Goal: Transaction & Acquisition: Book appointment/travel/reservation

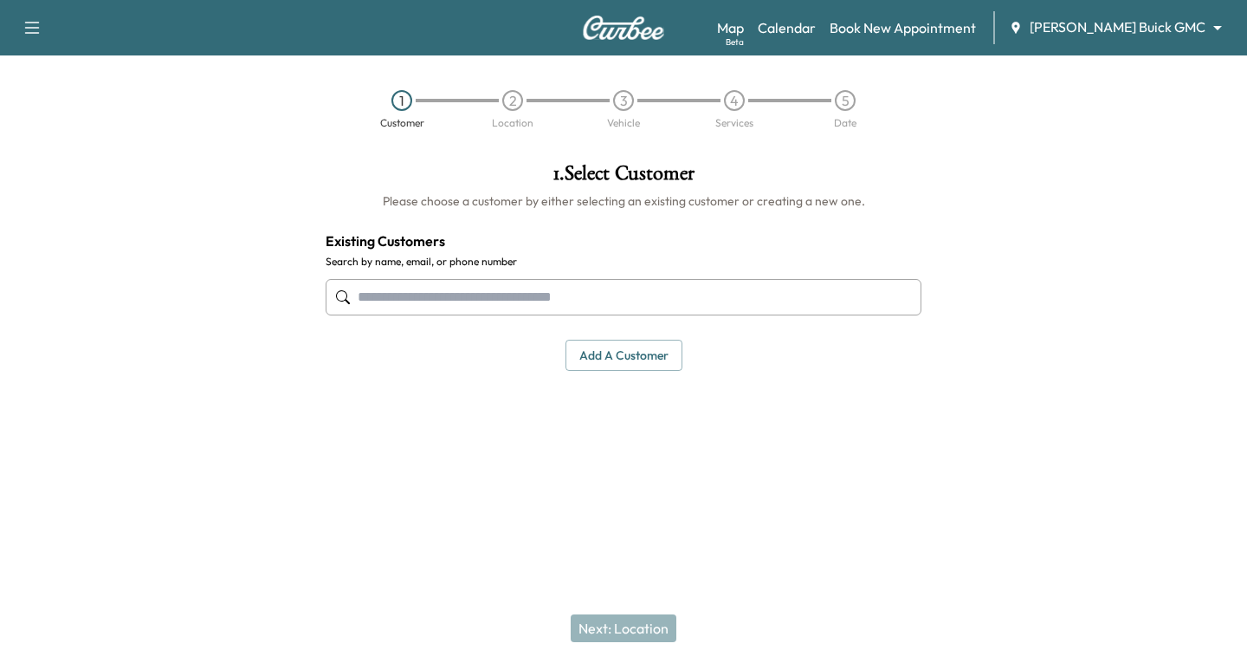
click at [365, 298] on input "text" at bounding box center [624, 297] width 596 height 36
click at [1215, 26] on body "Support Log Out Map Beta Calendar Book New Appointment [PERSON_NAME] Buick GMC …" at bounding box center [623, 331] width 1247 height 663
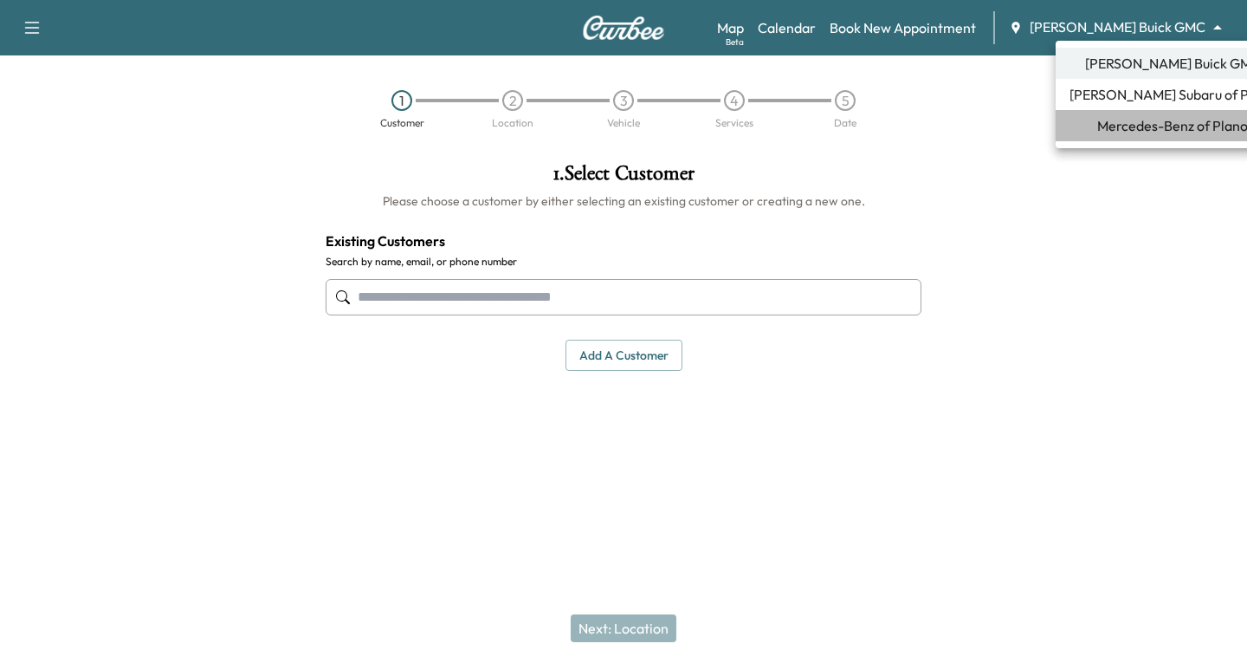
click at [1153, 126] on span "Mercedes-Benz of Plano" at bounding box center [1172, 125] width 151 height 21
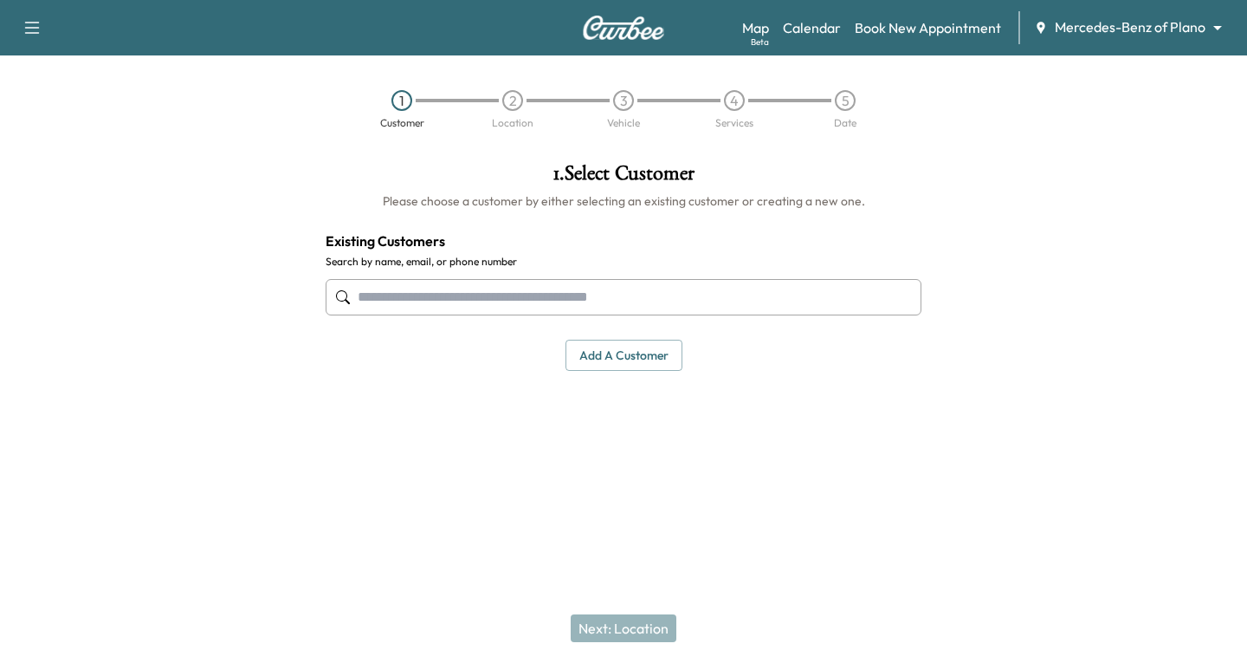
click at [359, 299] on input "text" at bounding box center [624, 297] width 596 height 36
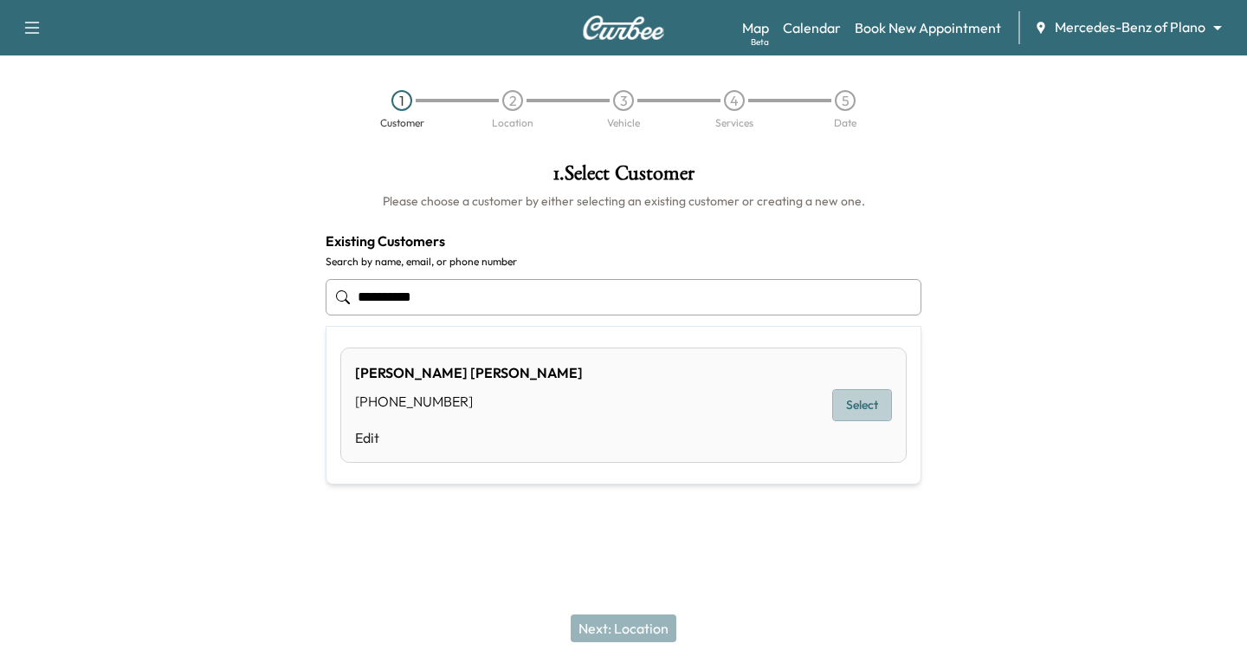
click at [854, 408] on button "Select" at bounding box center [862, 405] width 60 height 32
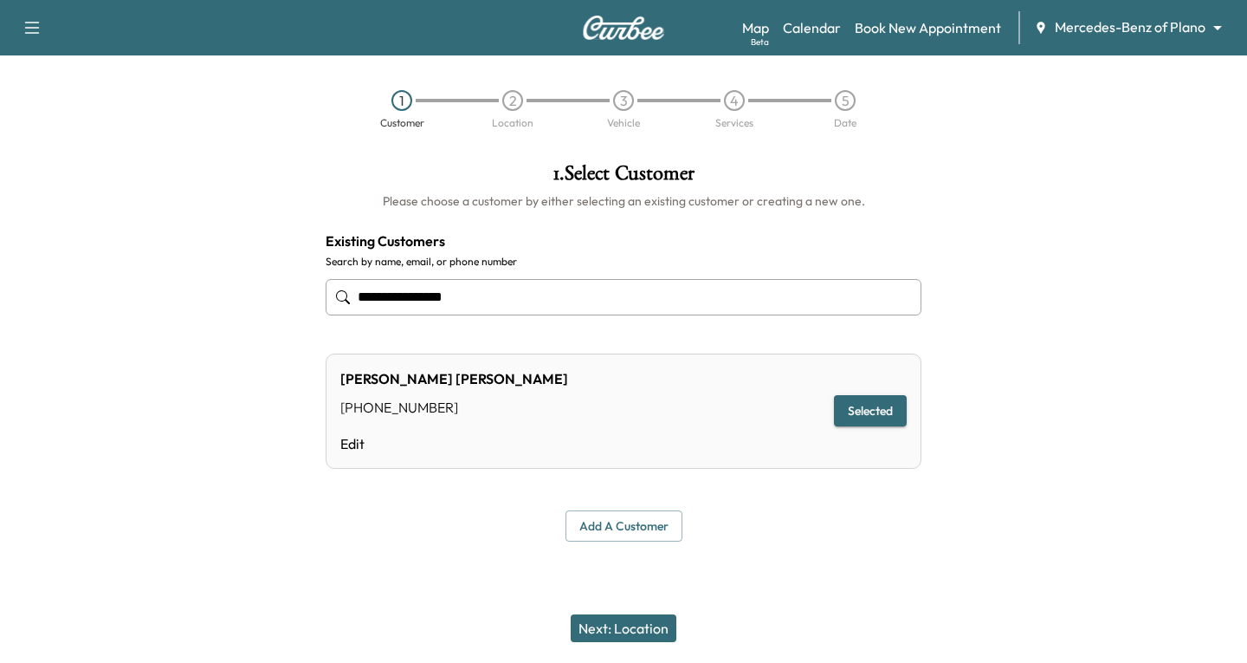
type input "**********"
click at [634, 632] on button "Next: Location" at bounding box center [624, 628] width 106 height 28
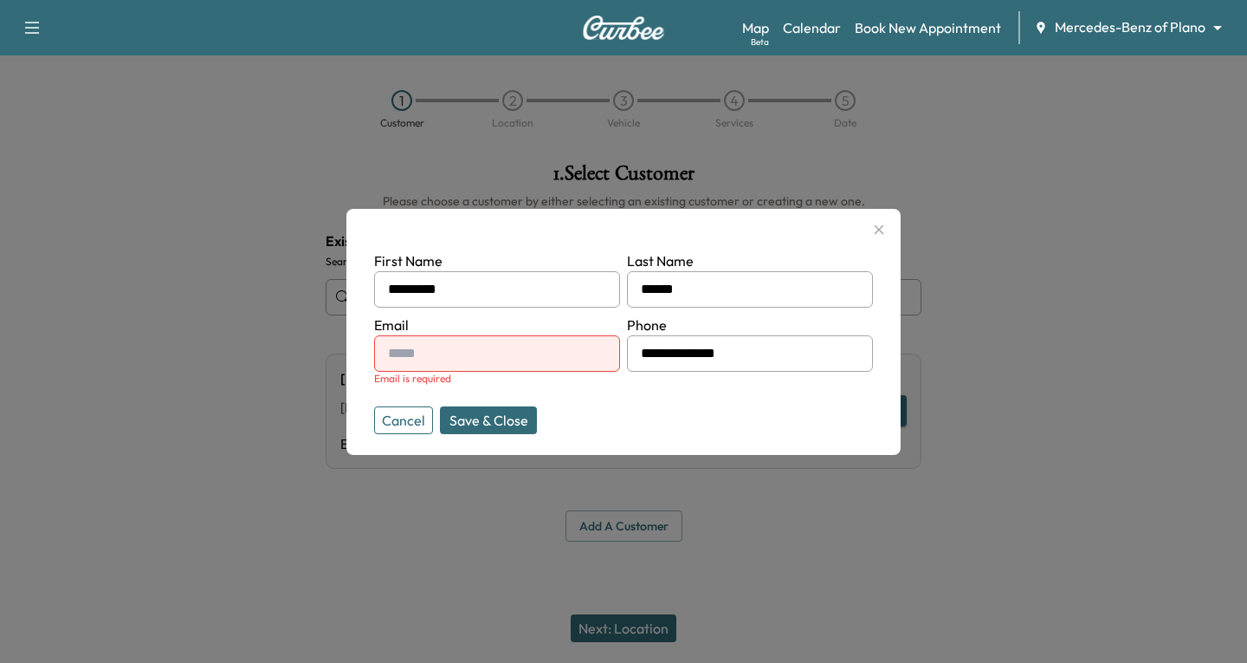
click at [471, 359] on input "text" at bounding box center [497, 353] width 246 height 36
type input "**********"
click at [518, 412] on button "Save & Close" at bounding box center [488, 420] width 97 height 28
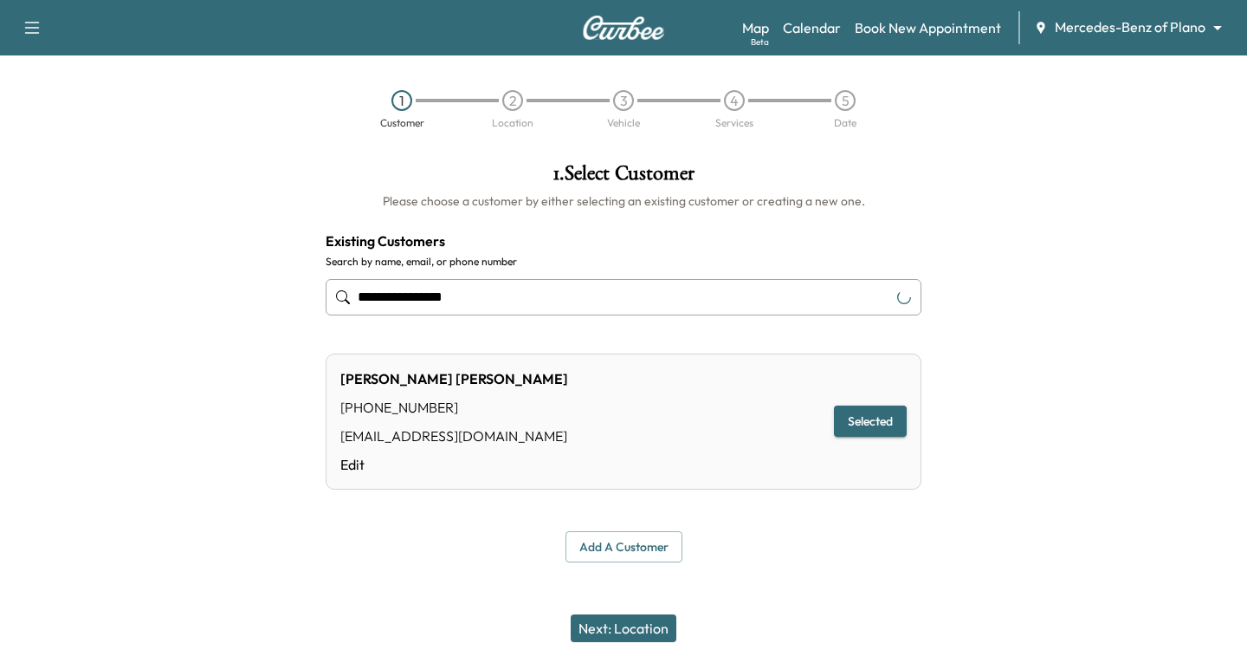
click at [637, 628] on button "Next: Location" at bounding box center [624, 628] width 106 height 28
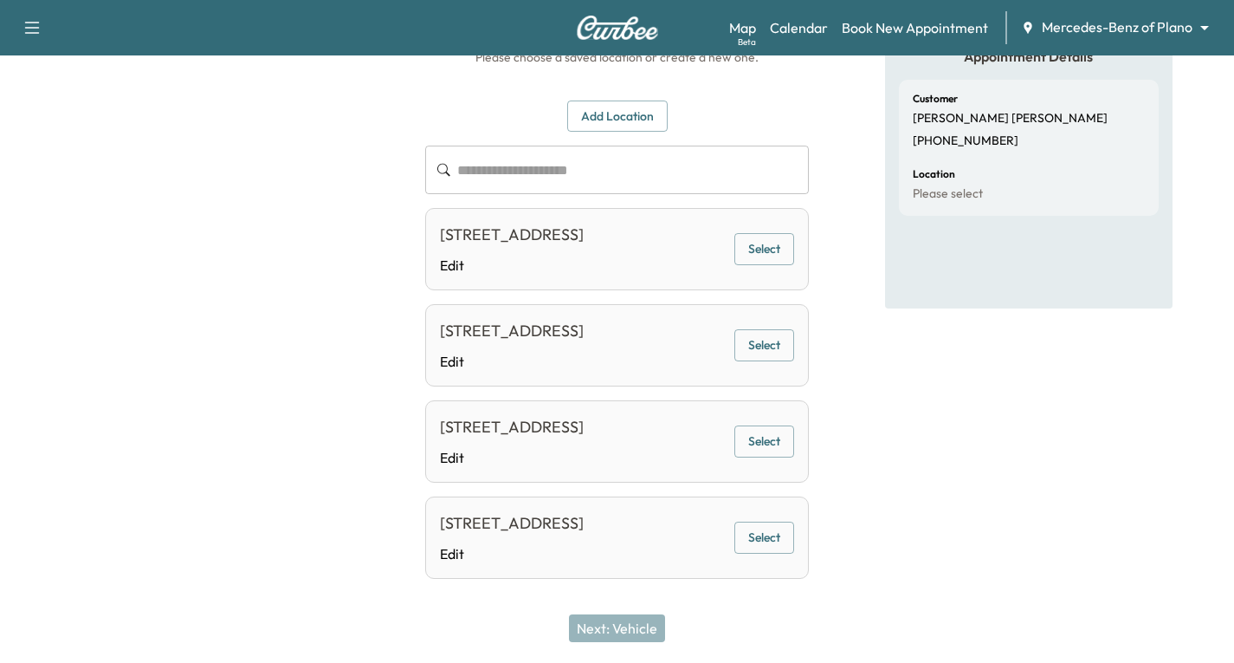
scroll to position [1, 0]
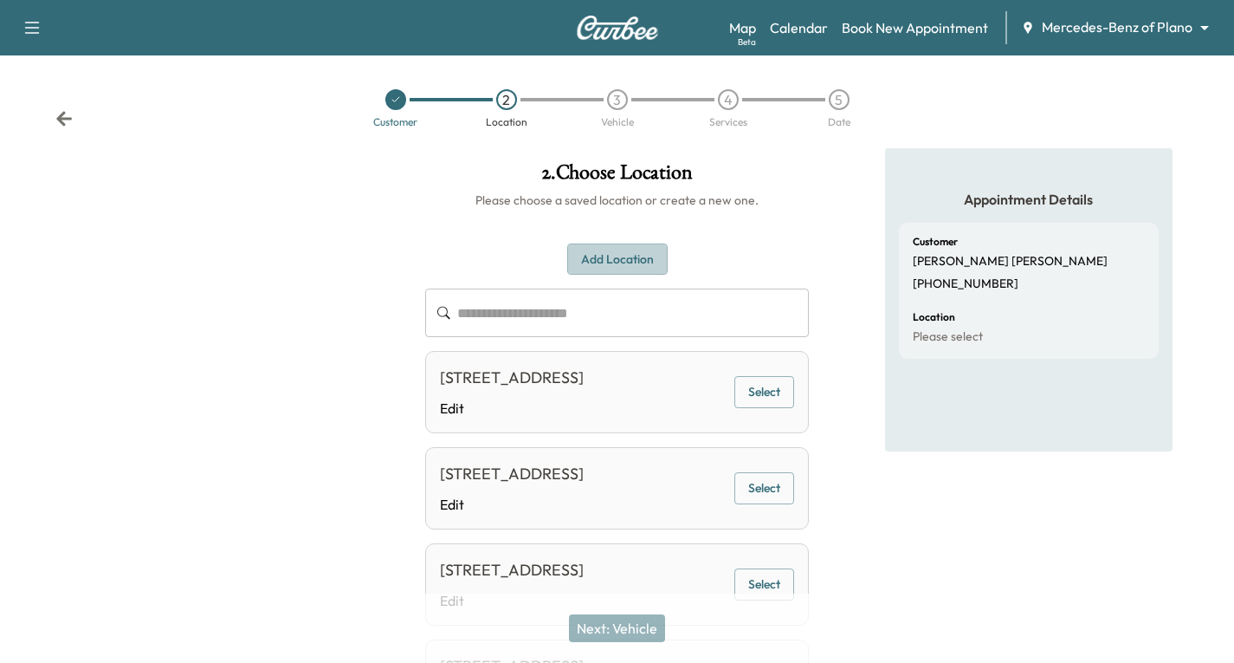
click at [589, 255] on button "Add Location" at bounding box center [617, 259] width 100 height 32
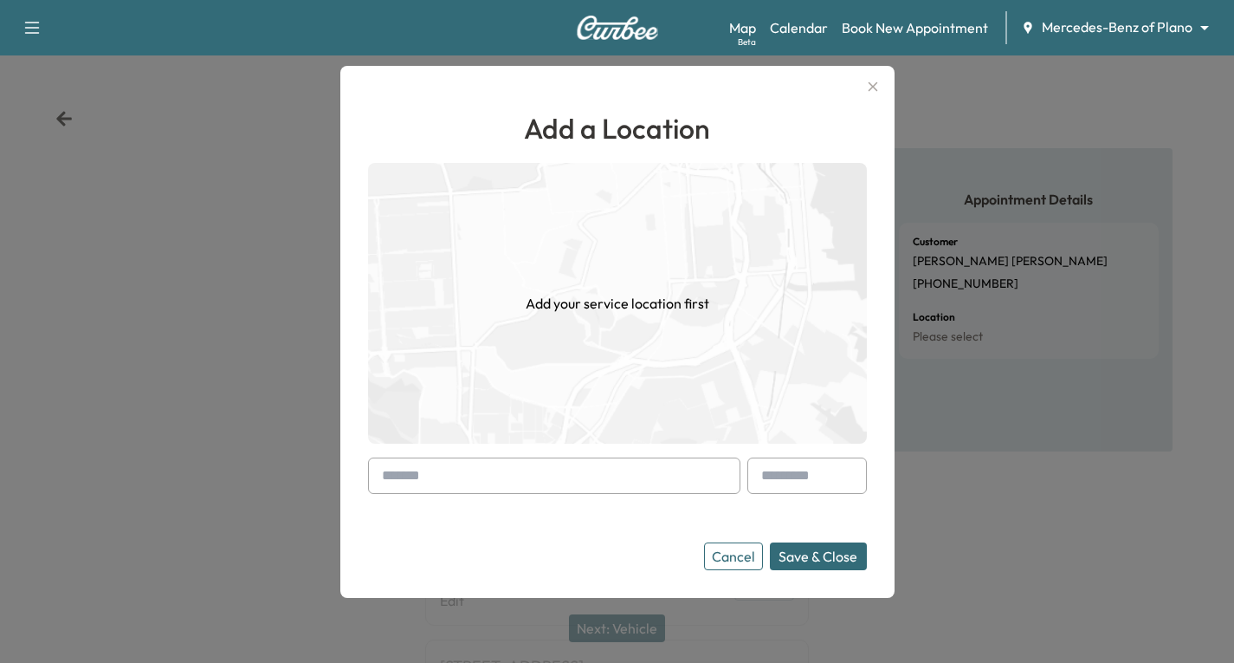
click at [383, 466] on div at bounding box center [385, 475] width 21 height 21
click at [370, 477] on div "Add a Location Add your service location first Cancel Save & Close" at bounding box center [617, 332] width 554 height 532
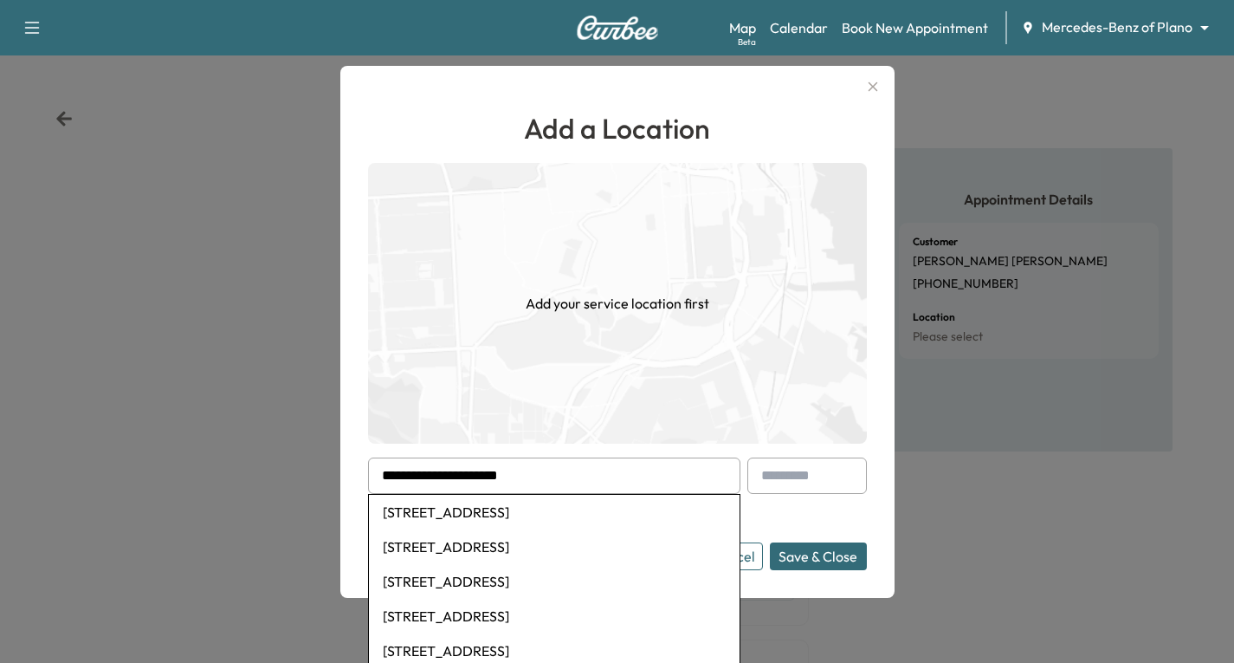
click at [530, 503] on li "[STREET_ADDRESS]" at bounding box center [554, 512] width 371 height 35
type input "**********"
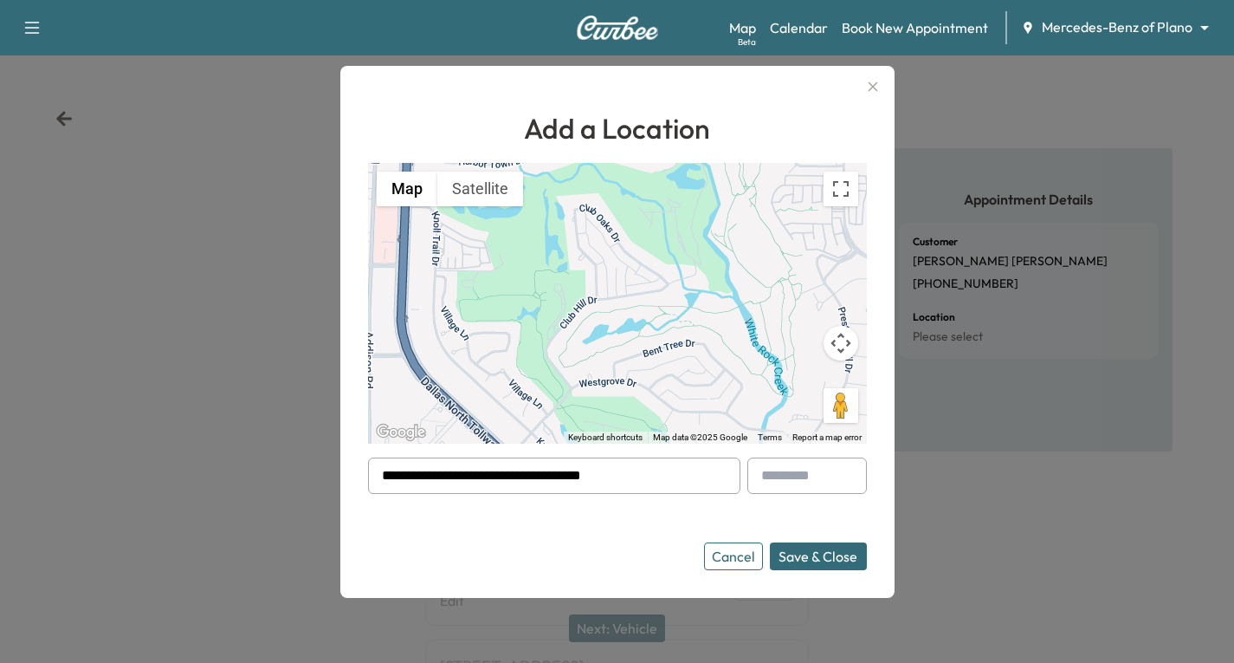
click at [844, 553] on button "Save & Close" at bounding box center [818, 556] width 97 height 28
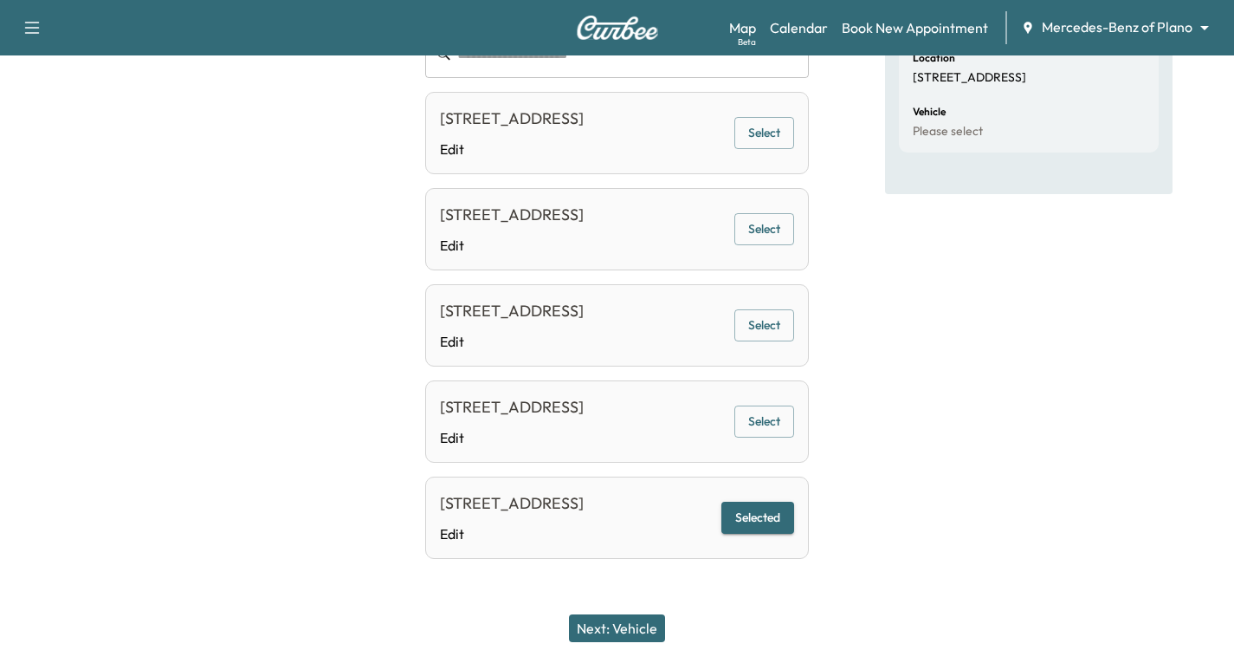
scroll to position [347, 0]
drag, startPoint x: 760, startPoint y: 532, endPoint x: 751, endPoint y: 533, distance: 9.6
click at [751, 533] on button "Selected" at bounding box center [757, 517] width 73 height 32
click at [637, 626] on button "Next: Vehicle" at bounding box center [617, 628] width 96 height 28
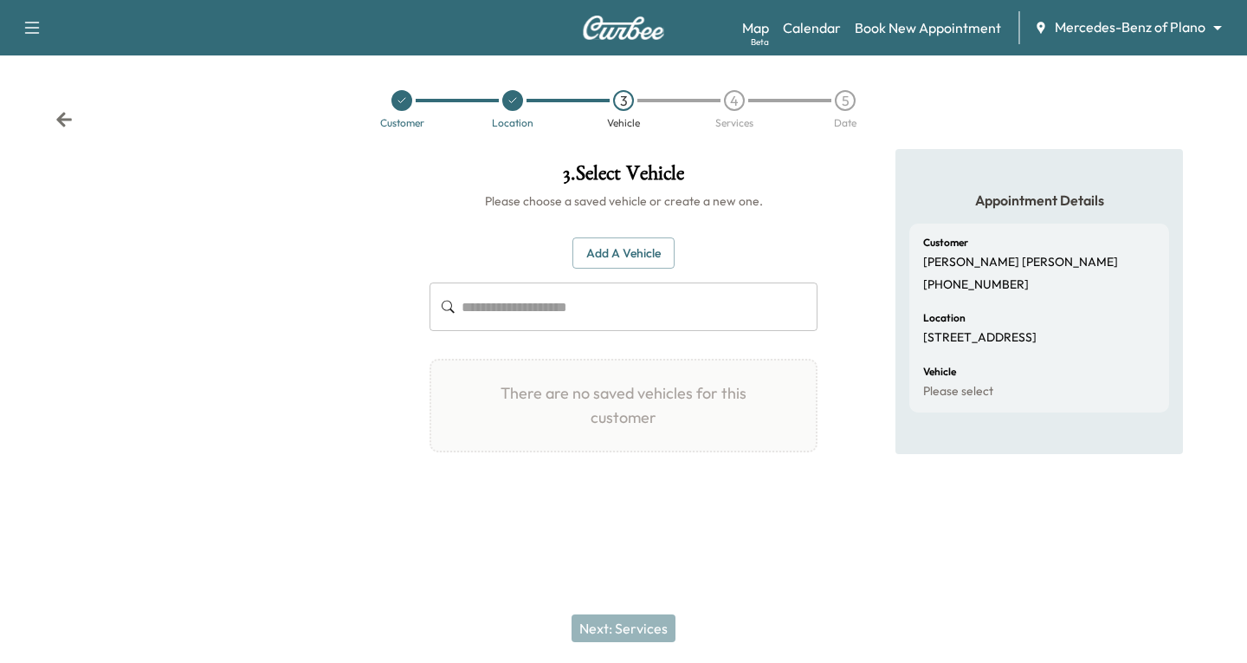
click at [585, 254] on button "Add a Vehicle" at bounding box center [623, 253] width 102 height 32
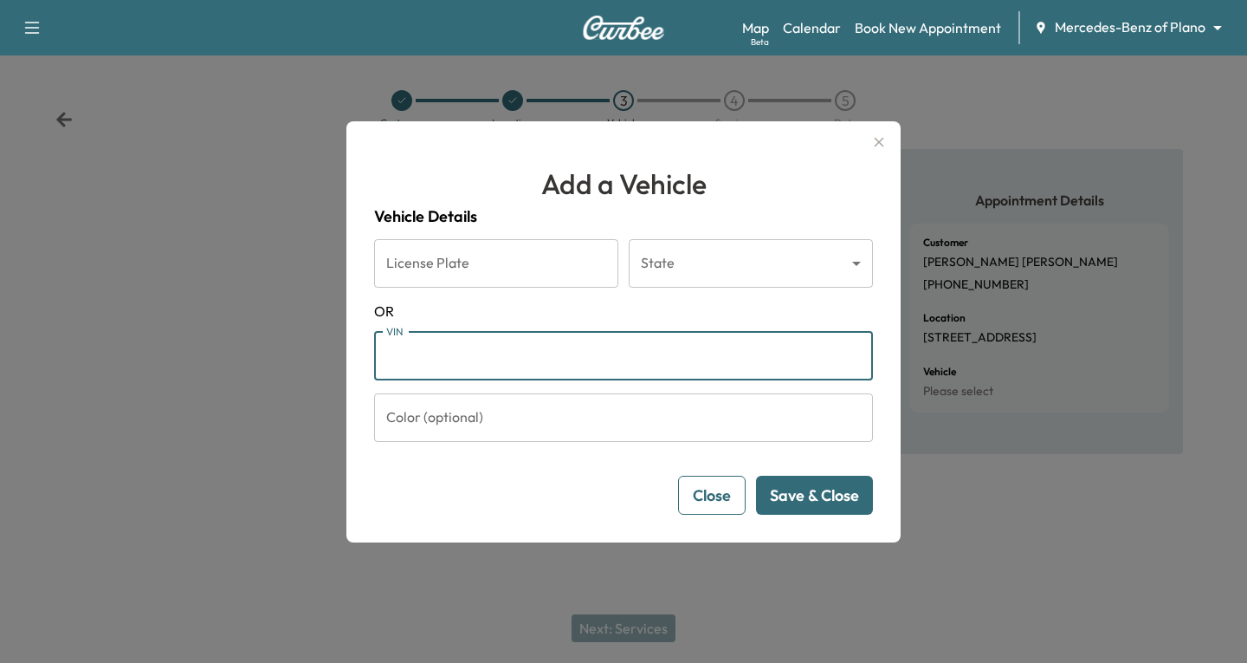
click at [430, 362] on input "VIN" at bounding box center [623, 356] width 499 height 49
click at [432, 352] on input "VIN" at bounding box center [623, 356] width 499 height 49
paste input "**********"
type input "**********"
click at [807, 493] on button "Save & Close" at bounding box center [814, 494] width 117 height 39
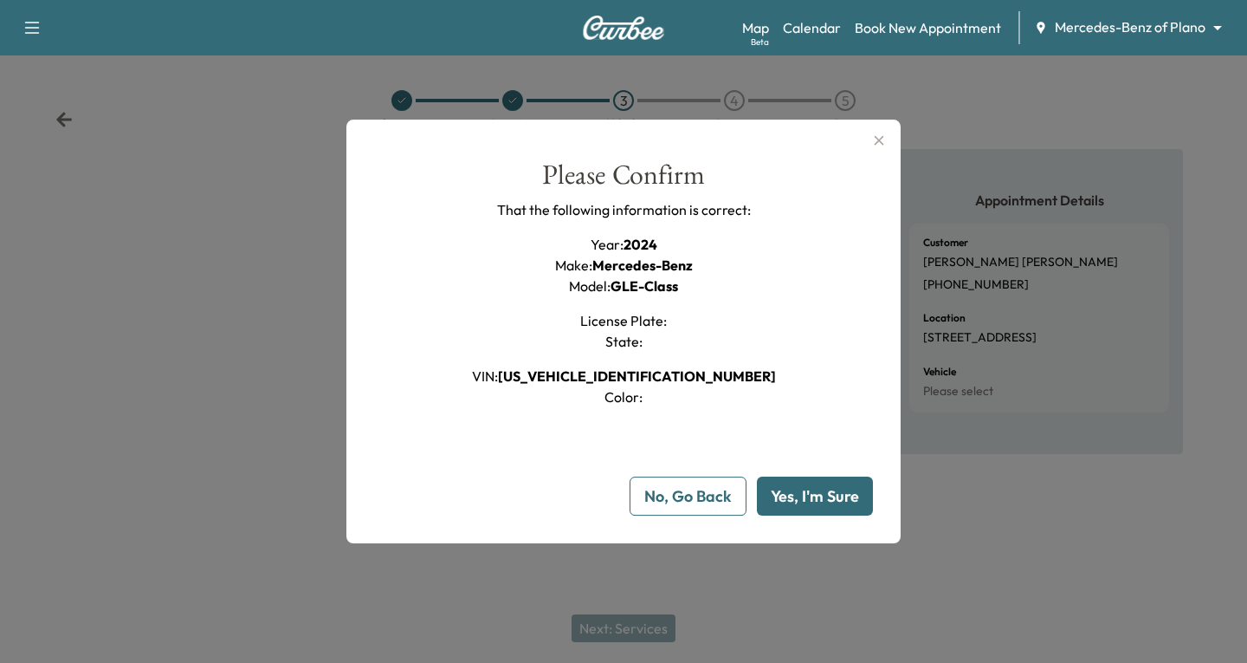
click at [804, 498] on button "Yes, I'm Sure" at bounding box center [815, 495] width 116 height 39
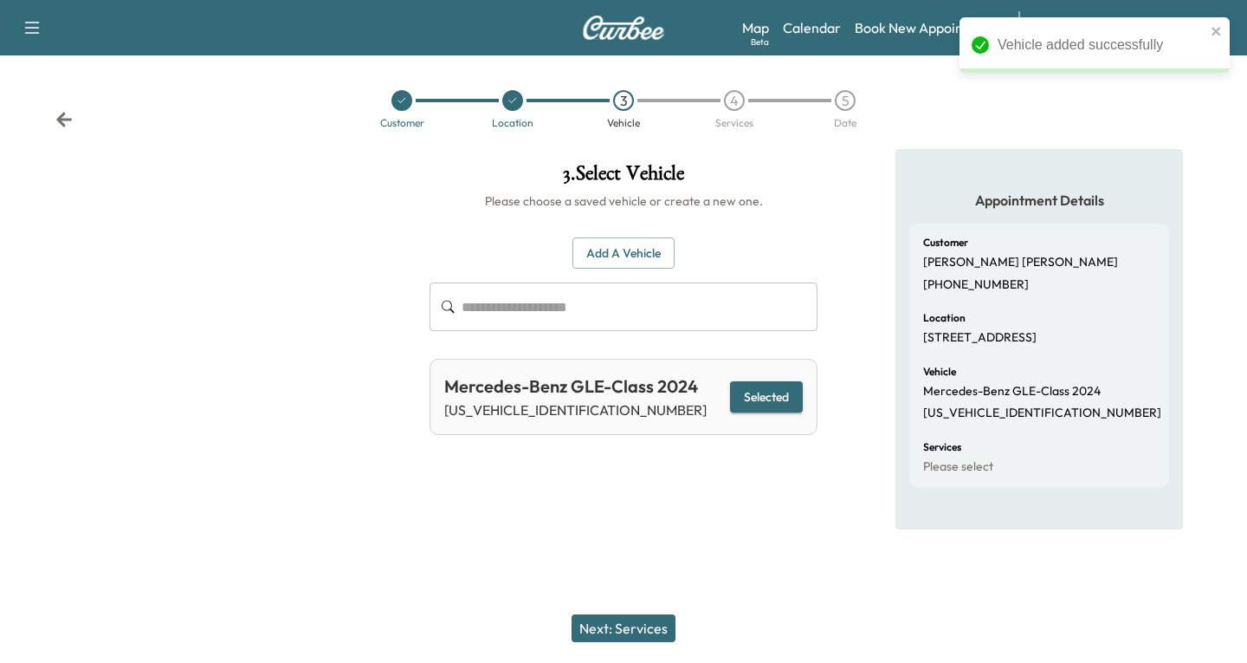
click at [634, 627] on button "Next: Services" at bounding box center [624, 628] width 104 height 28
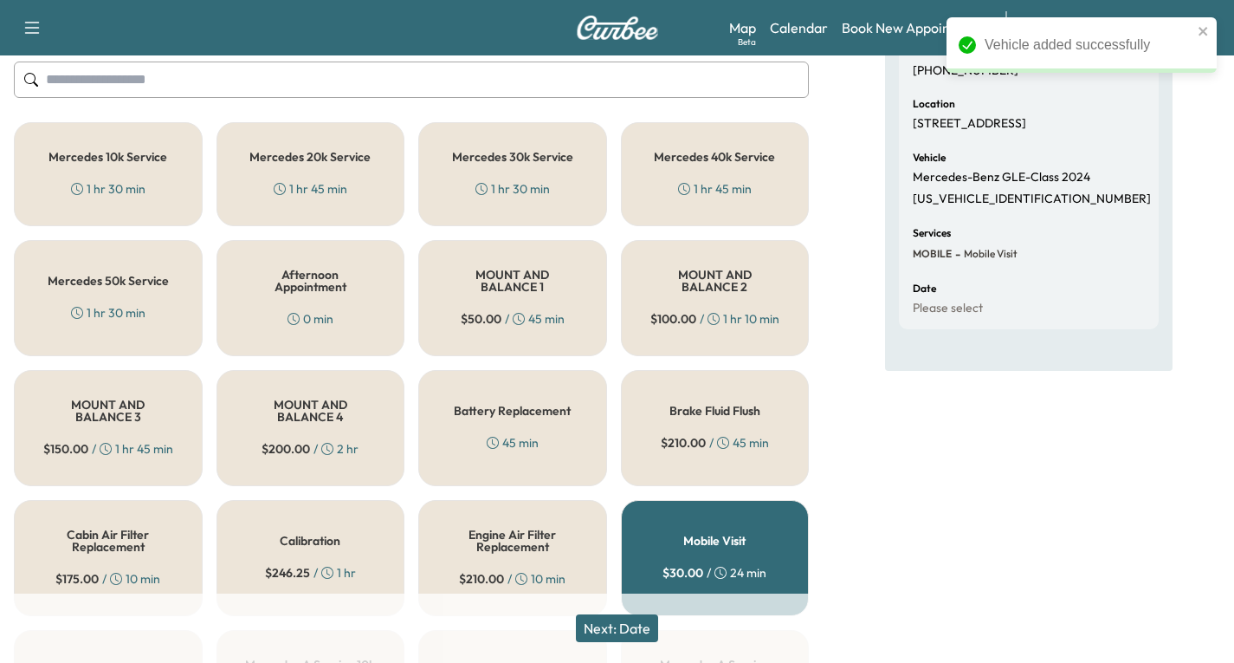
scroll to position [260, 0]
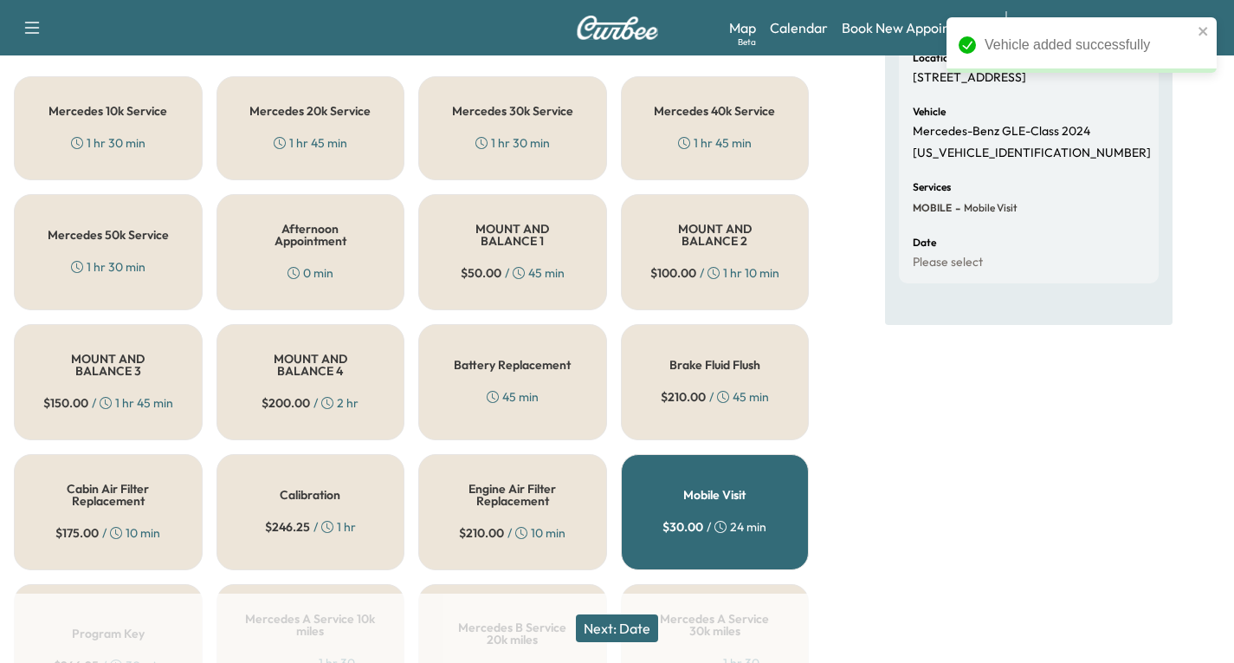
click at [153, 239] on h5 "Mercedes 50k Service" at bounding box center [108, 235] width 121 height 12
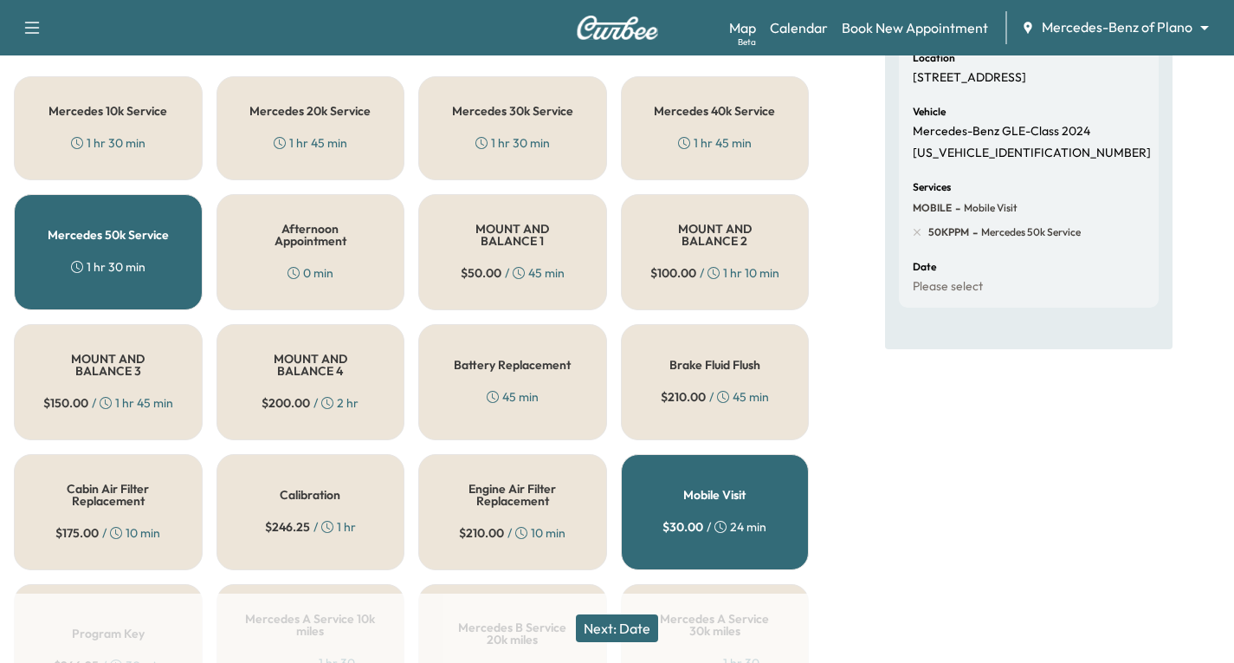
click at [631, 631] on button "Next: Date" at bounding box center [617, 628] width 82 height 28
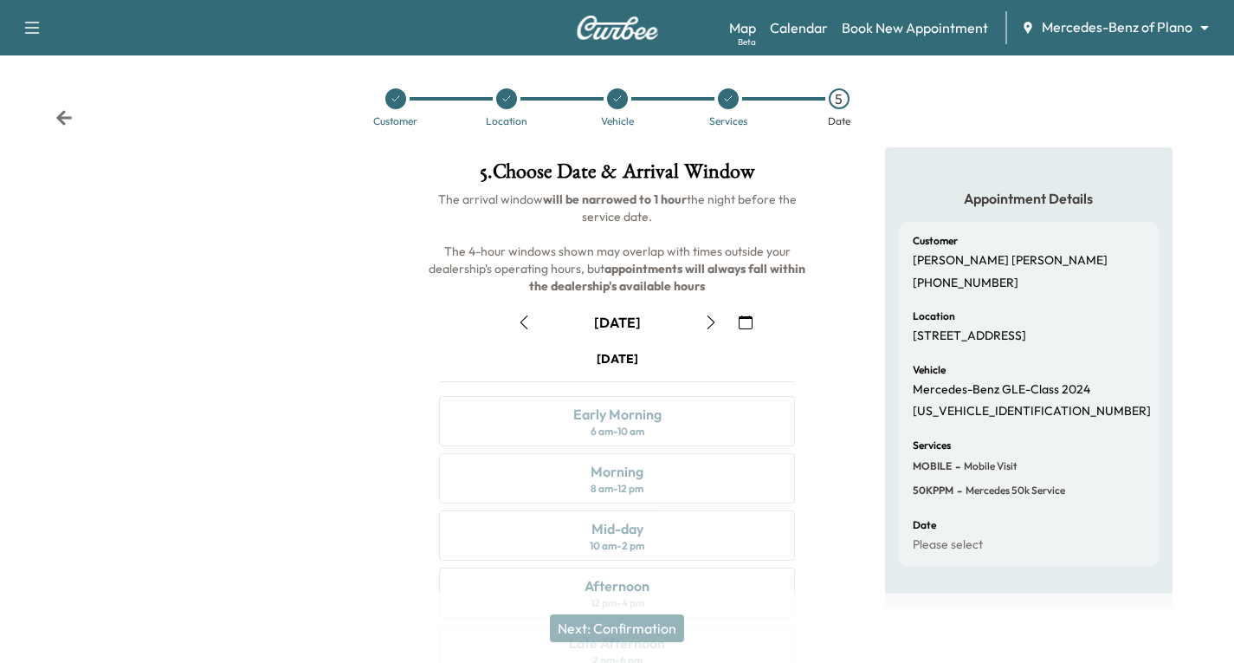
scroll to position [204, 0]
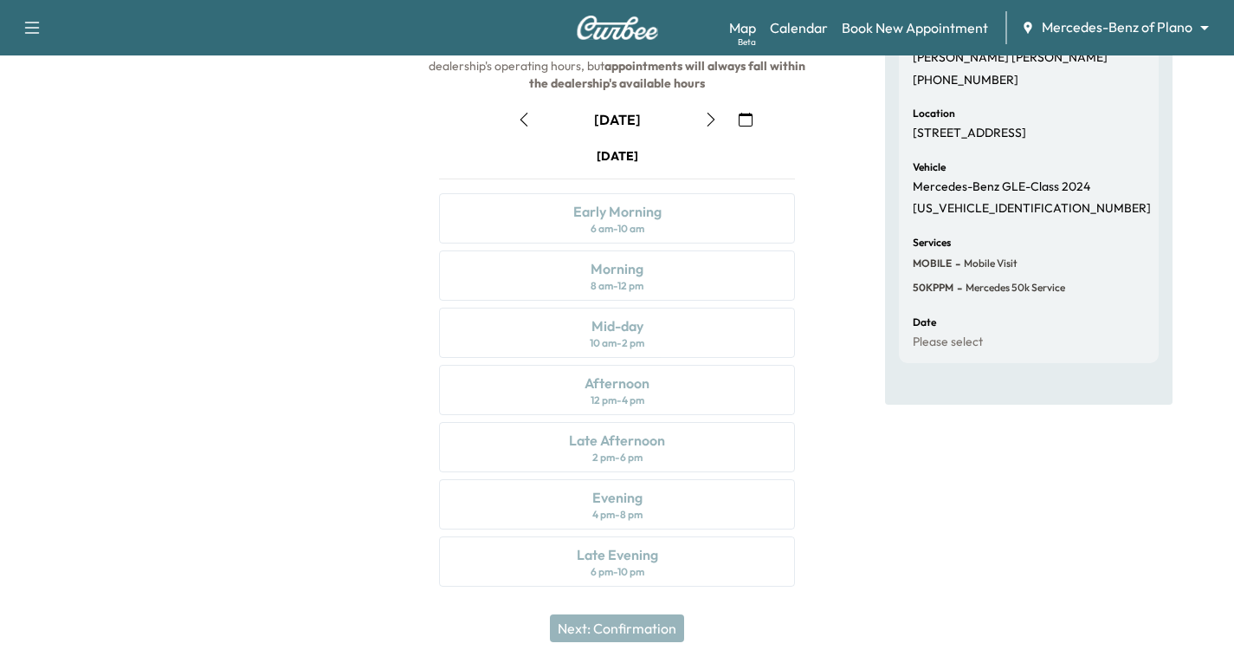
click at [740, 119] on icon "button" at bounding box center [746, 120] width 14 height 14
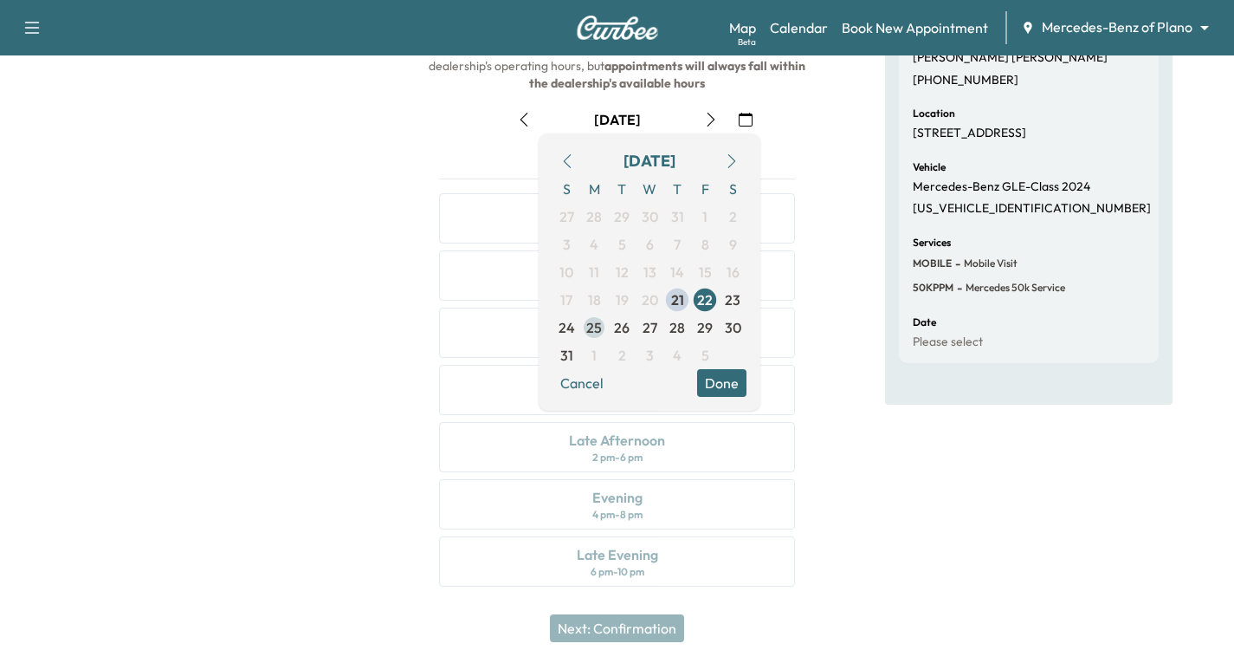
click at [587, 327] on span "25" at bounding box center [594, 327] width 16 height 21
click at [724, 381] on button "Done" at bounding box center [721, 383] width 49 height 28
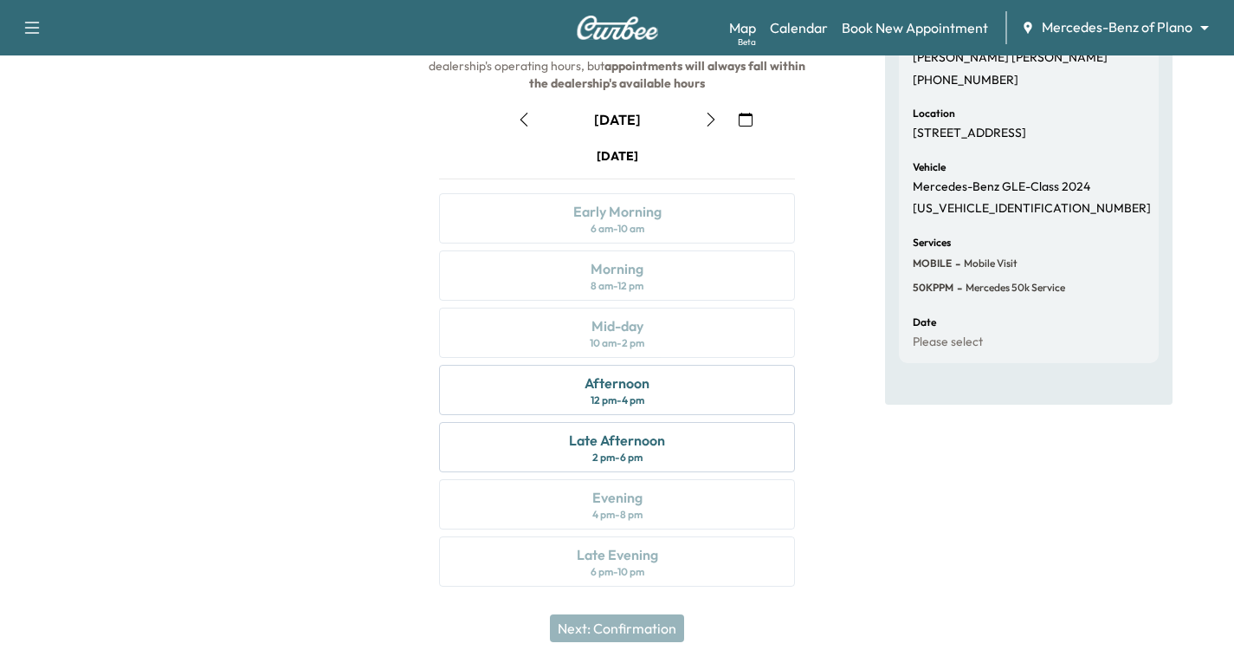
click at [710, 120] on icon "button" at bounding box center [711, 120] width 14 height 14
click at [708, 223] on div "Early Morning 6 am - 10 am" at bounding box center [617, 218] width 356 height 50
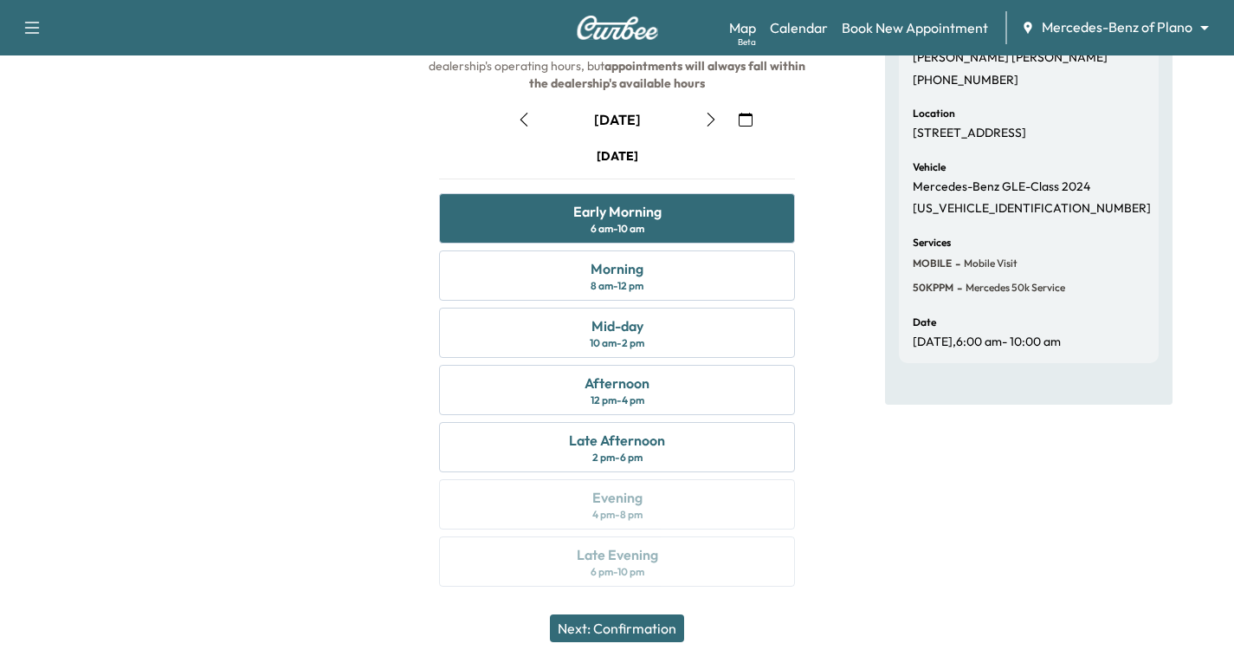
click at [655, 625] on button "Next: Confirmation" at bounding box center [617, 628] width 134 height 28
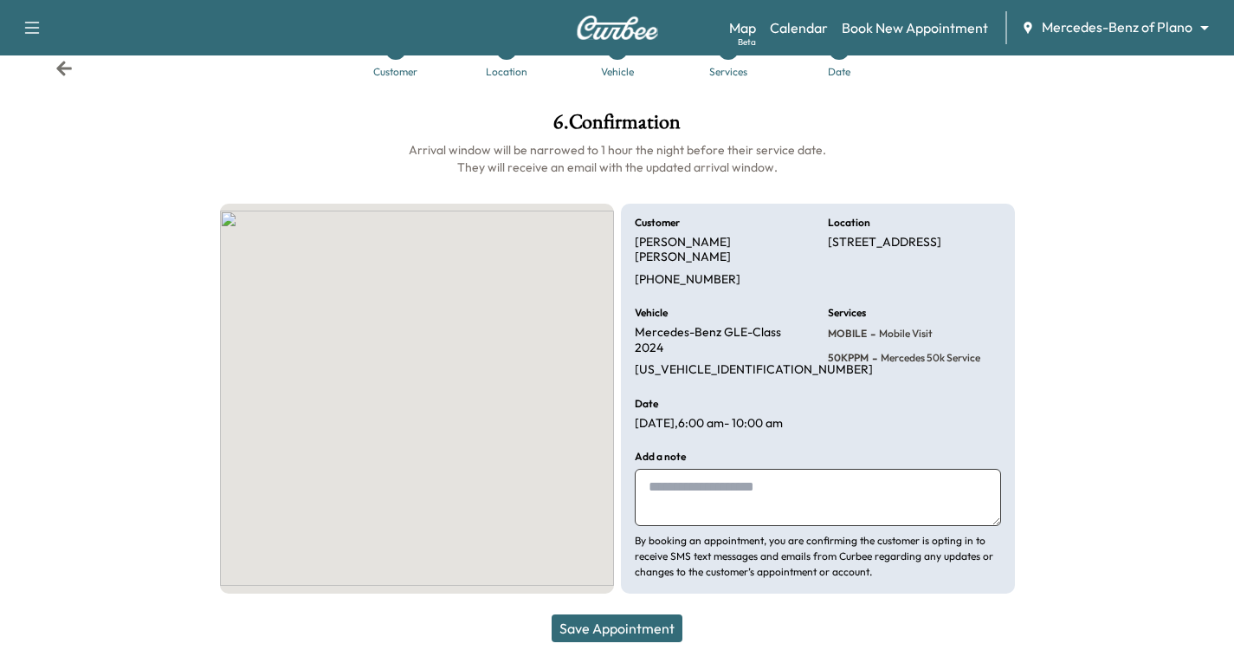
scroll to position [36, 0]
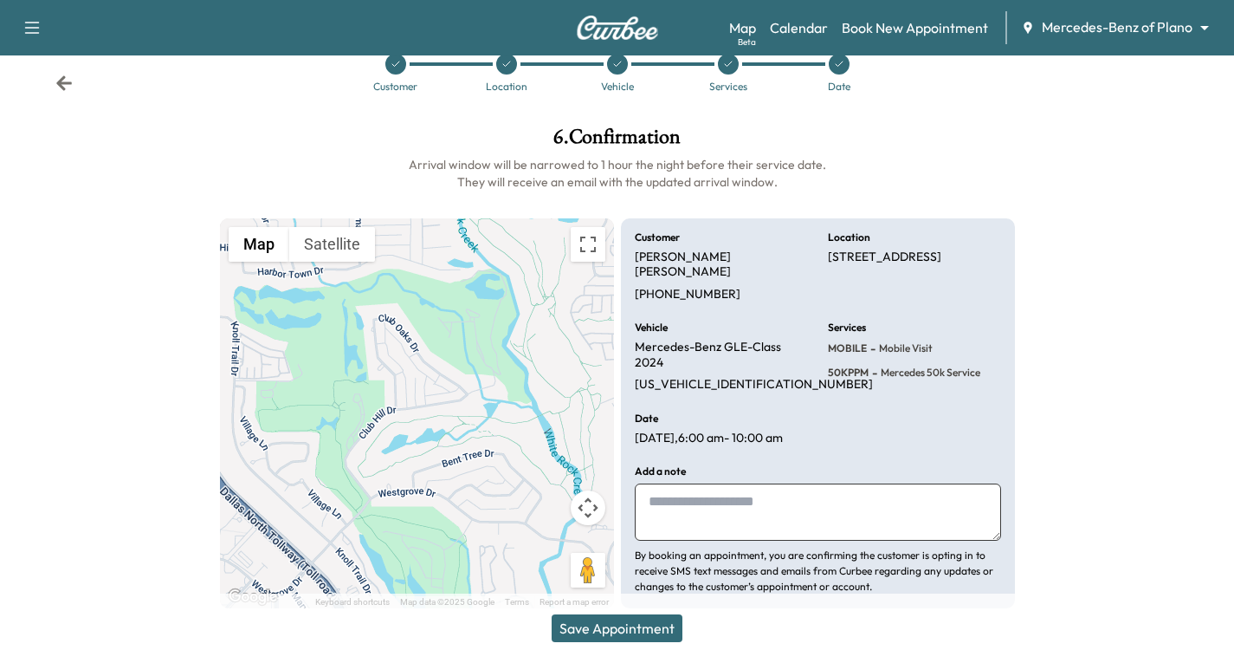
click at [618, 632] on button "Save Appointment" at bounding box center [617, 628] width 131 height 28
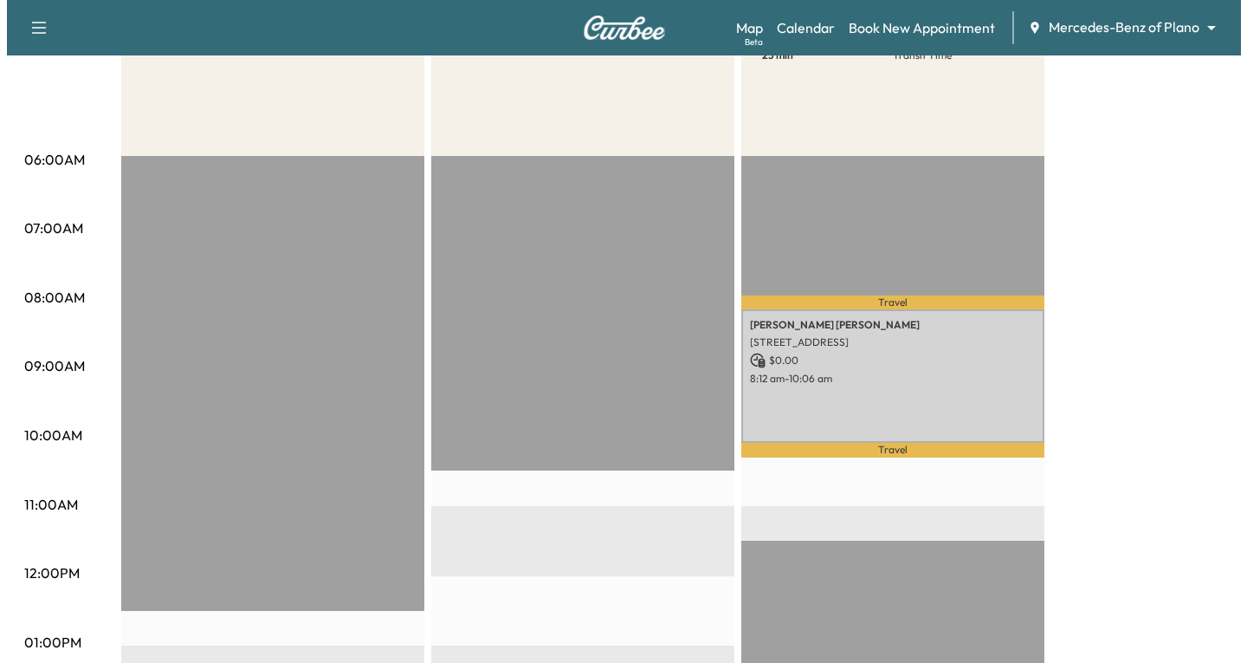
scroll to position [260, 0]
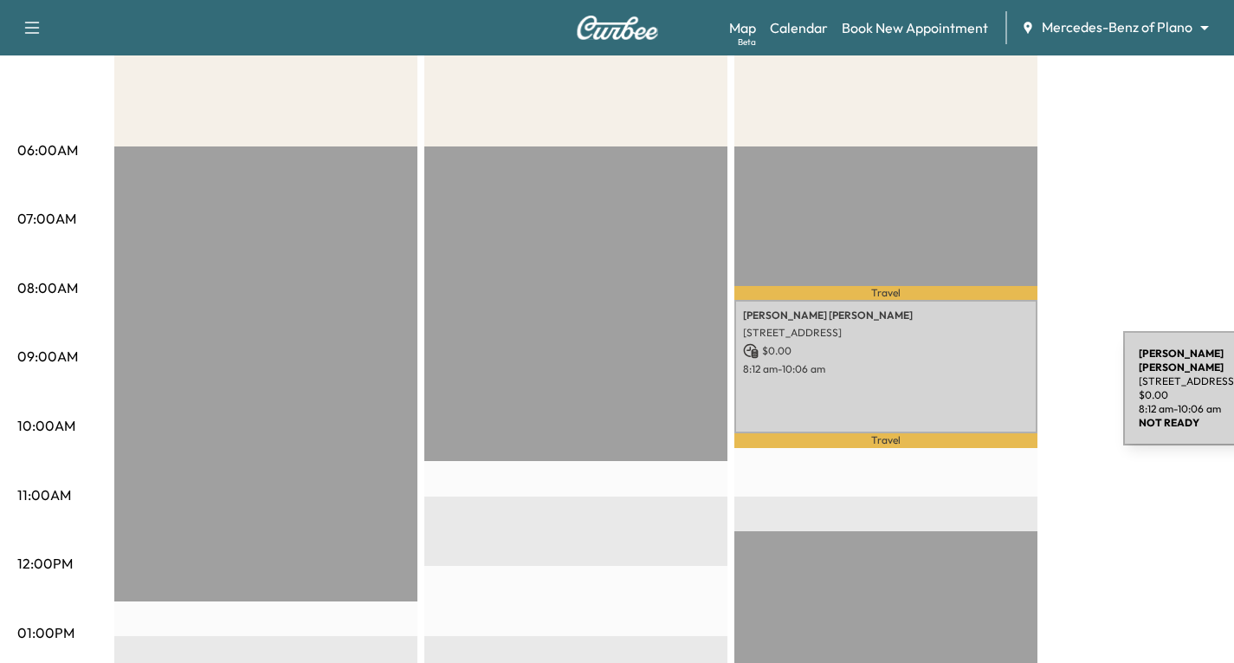
drag, startPoint x: 1029, startPoint y: 369, endPoint x: 993, endPoint y: 391, distance: 42.0
click at [993, 391] on div "[PERSON_NAME] [STREET_ADDRESS] $ 0.00 8:12 am - 10:06 am" at bounding box center [885, 366] width 303 height 133
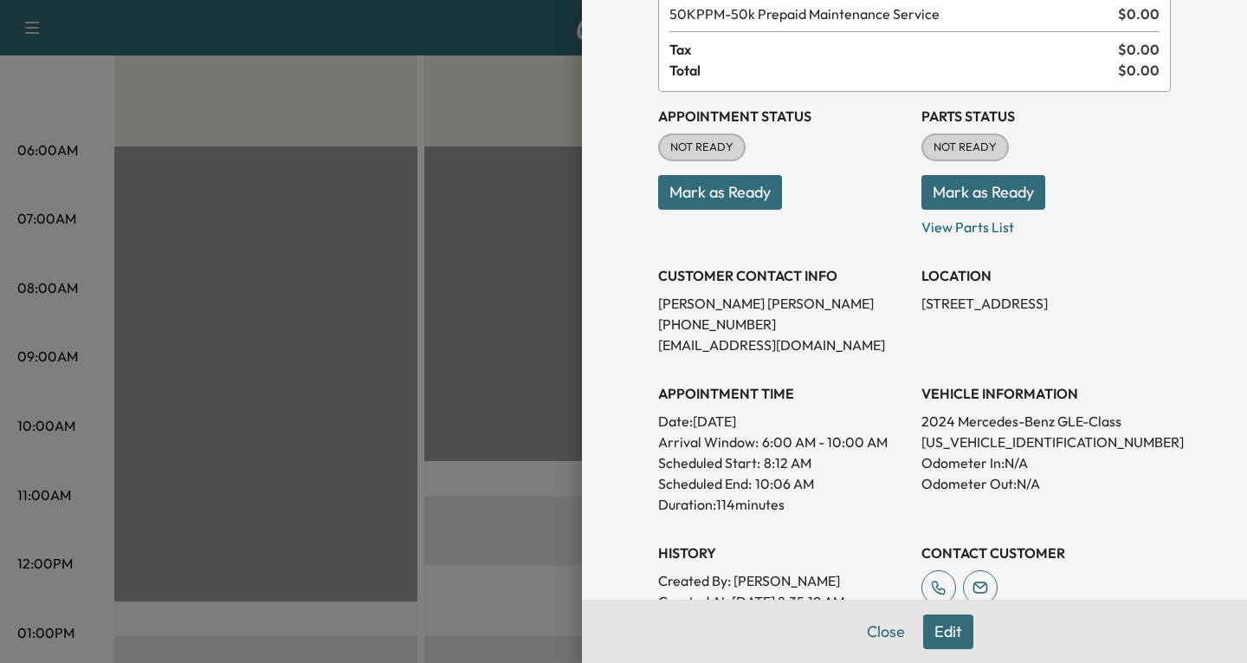
scroll to position [173, 0]
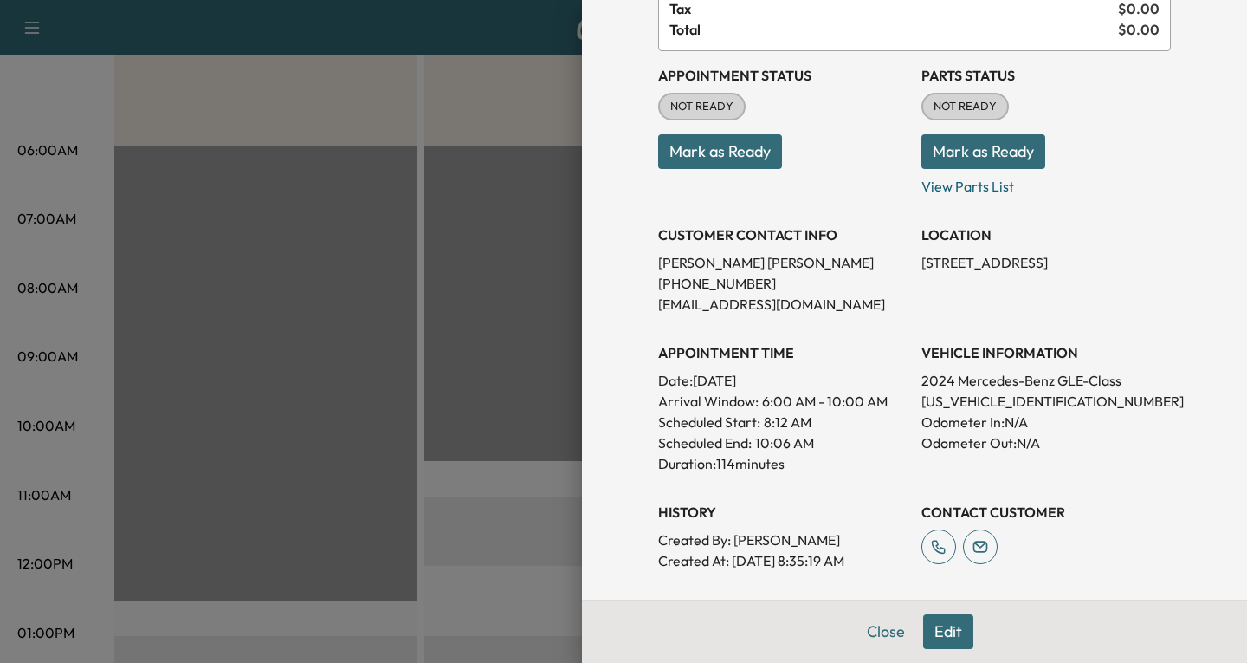
click at [937, 634] on button "Edit" at bounding box center [948, 631] width 50 height 35
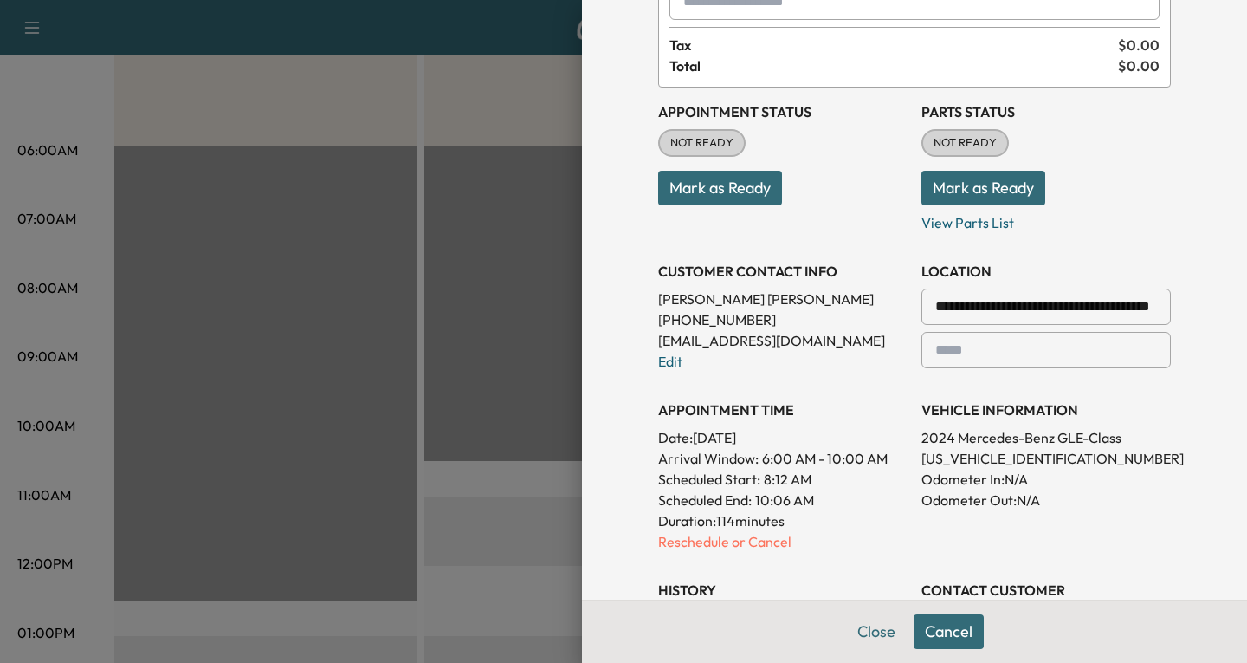
scroll to position [210, 0]
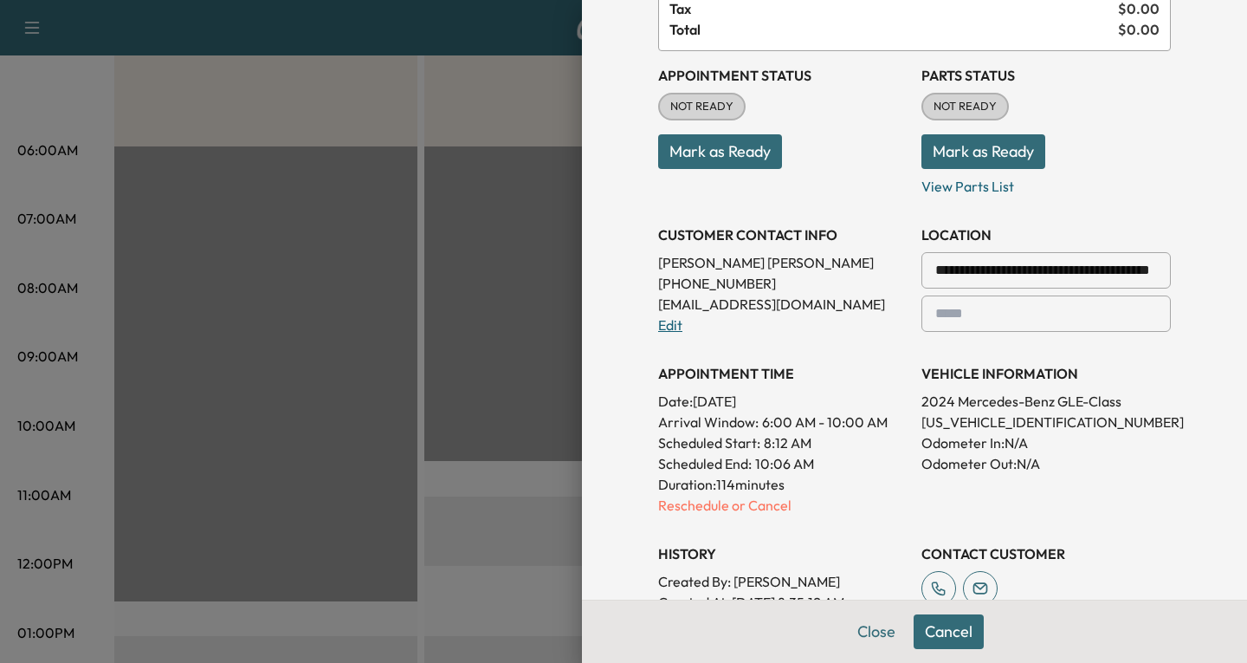
click at [663, 321] on link "Edit" at bounding box center [670, 324] width 24 height 17
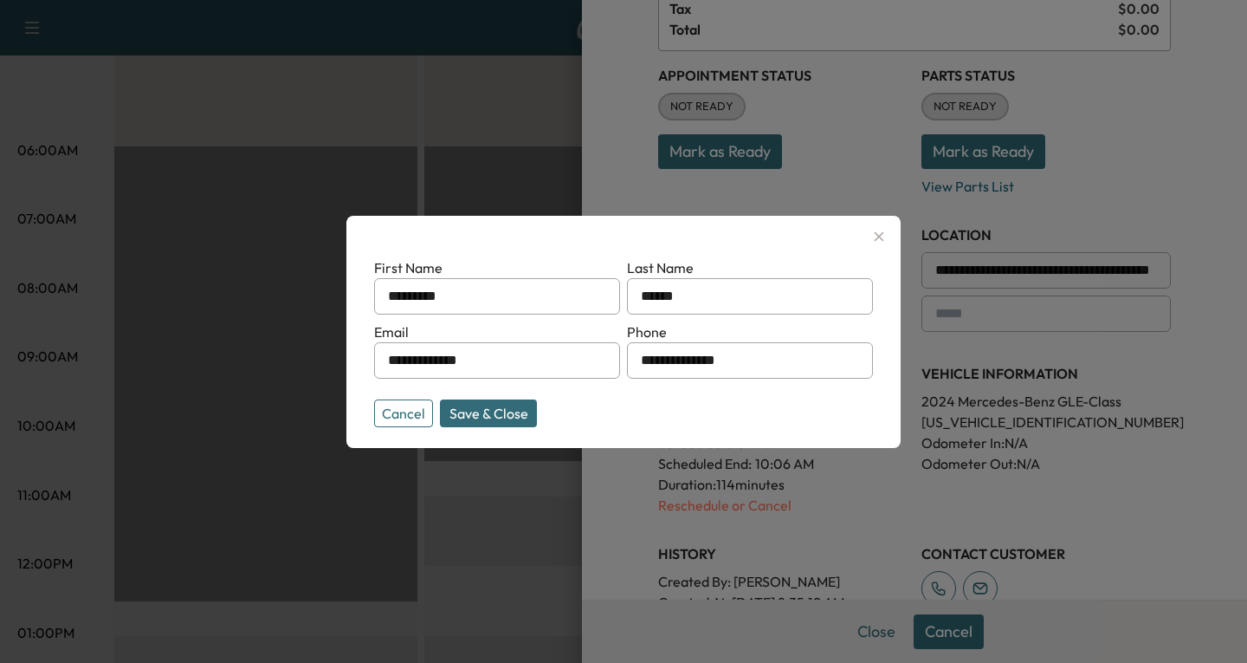
drag, startPoint x: 503, startPoint y: 365, endPoint x: 356, endPoint y: 396, distance: 150.5
click at [356, 396] on div "**********" at bounding box center [623, 332] width 554 height 232
click at [501, 365] on input "**********" at bounding box center [497, 360] width 246 height 36
type input "**********"
click at [495, 412] on button "Save & Close" at bounding box center [488, 413] width 97 height 28
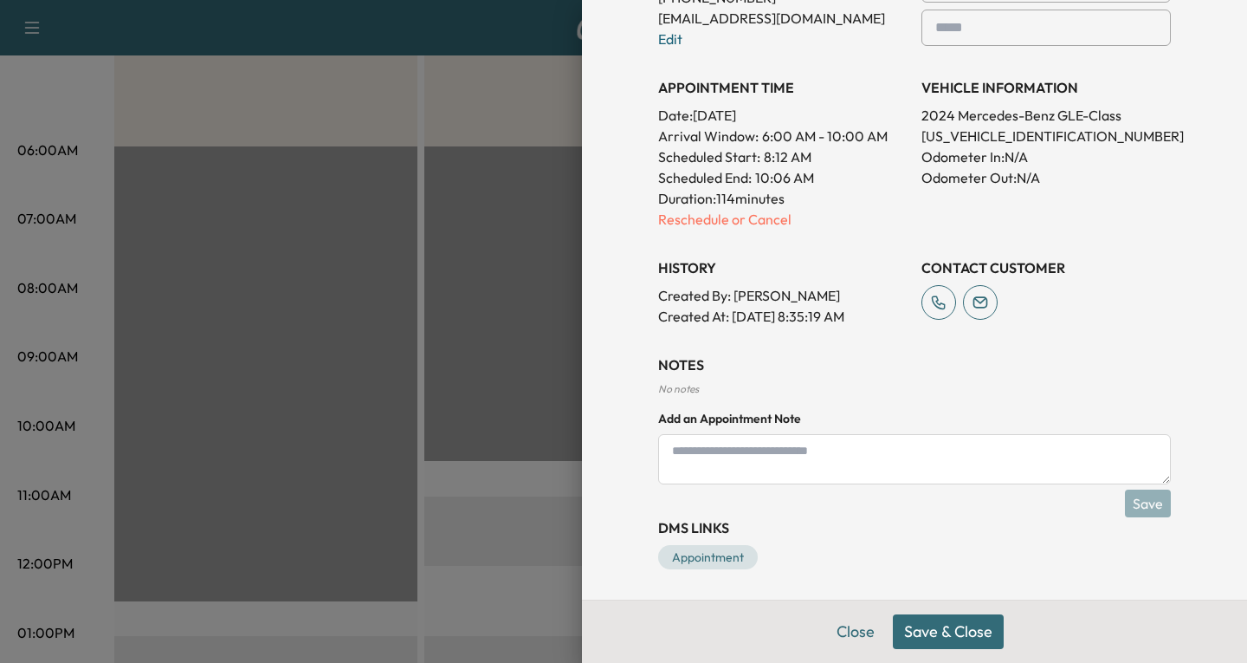
scroll to position [500, 0]
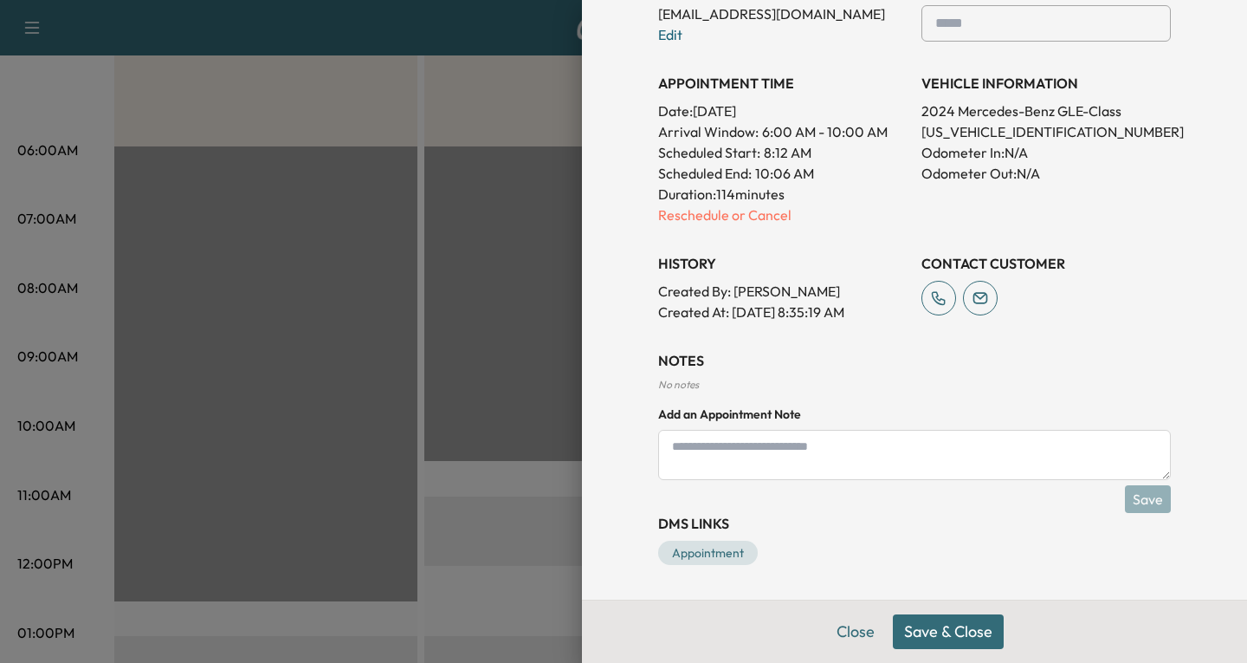
click at [702, 455] on textarea at bounding box center [914, 455] width 513 height 50
type textarea "*"
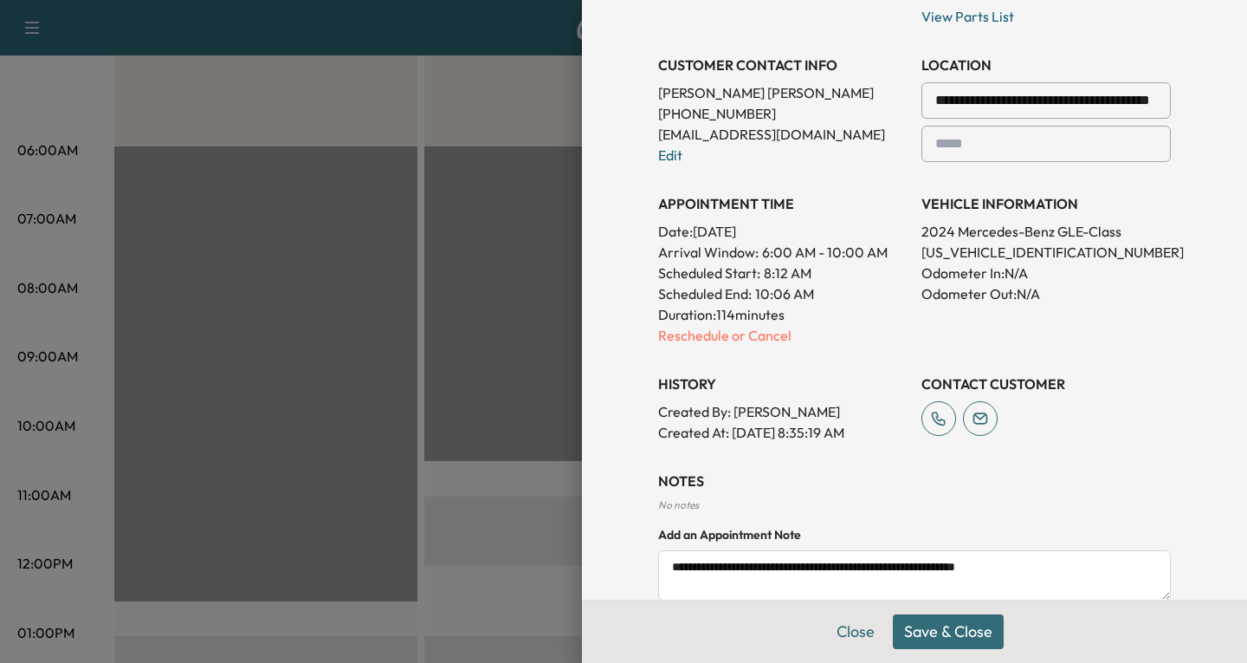
scroll to position [413, 0]
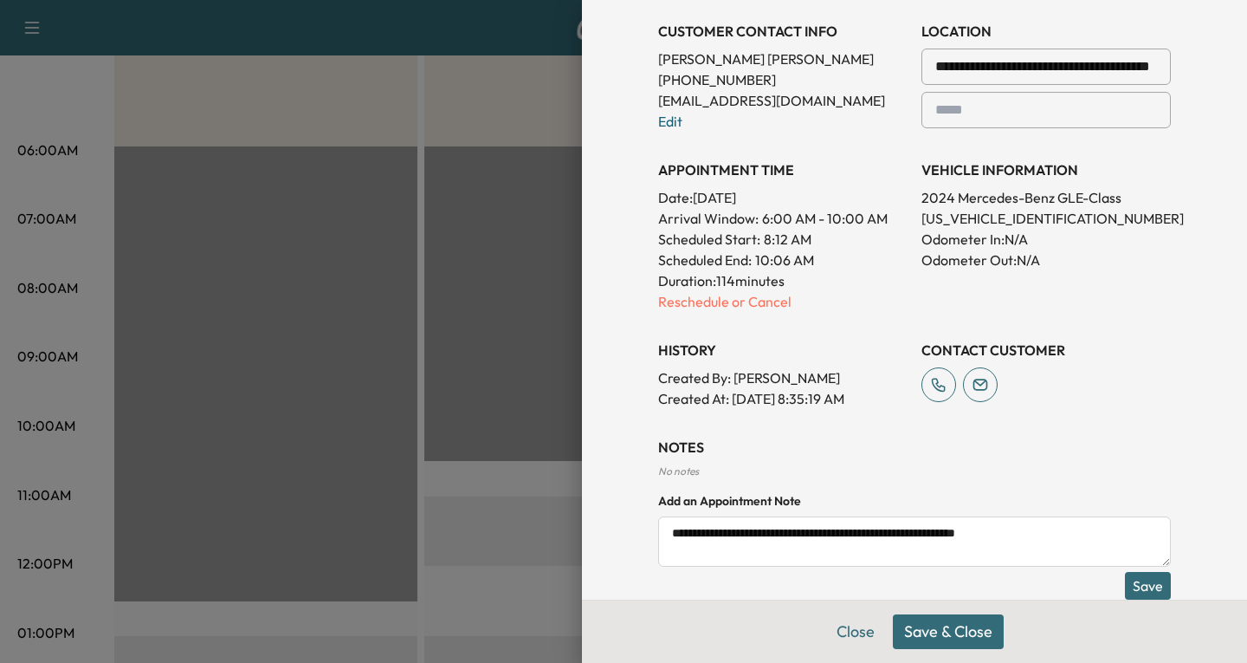
type textarea "**********"
click at [1138, 579] on button "Save" at bounding box center [1148, 586] width 46 height 28
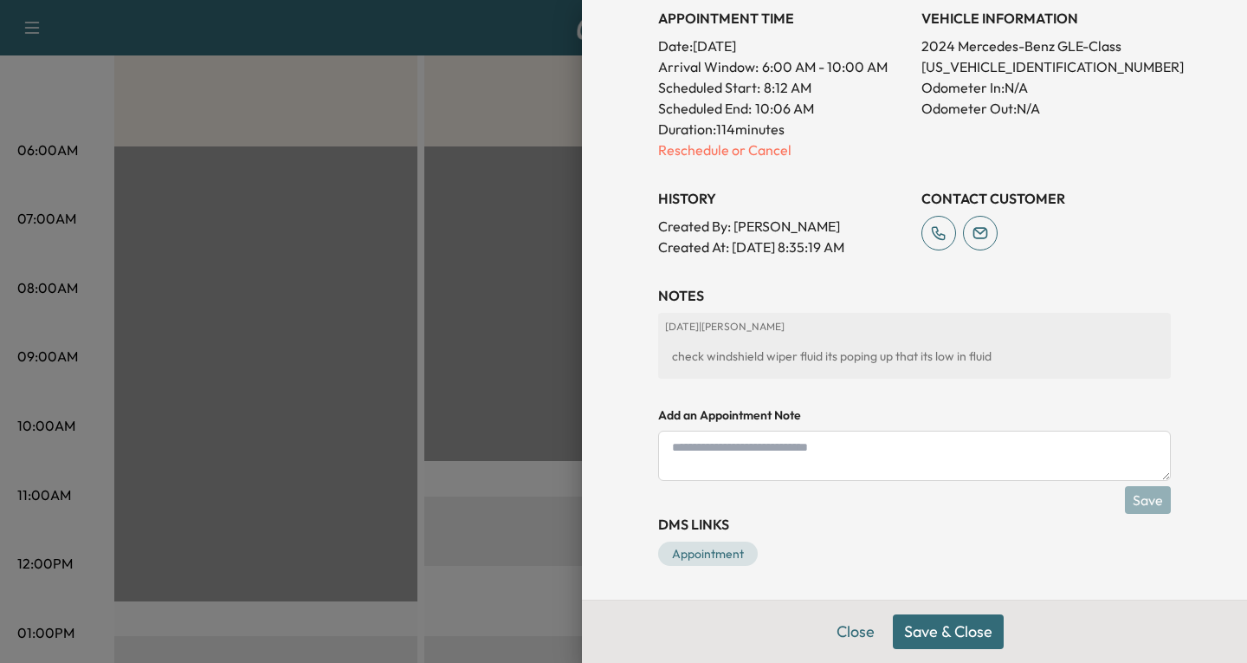
scroll to position [566, 0]
click at [934, 631] on button "Save & Close" at bounding box center [948, 631] width 111 height 35
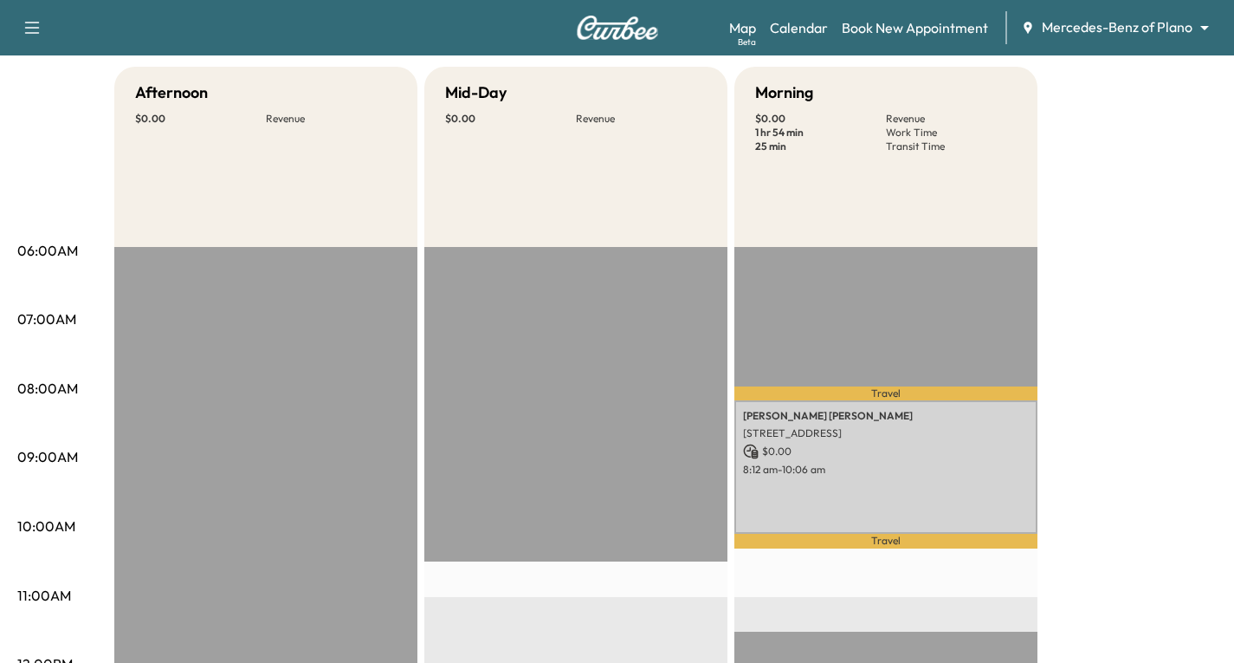
scroll to position [0, 0]
